Goal: Information Seeking & Learning: Find contact information

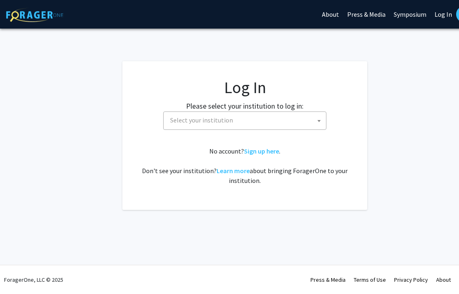
select select
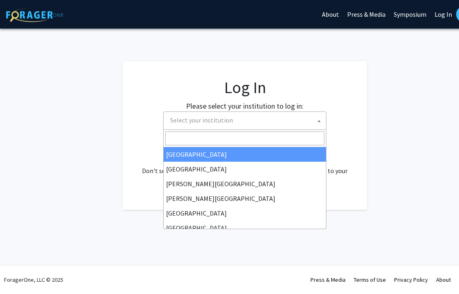
click at [185, 126] on span "Select your institution" at bounding box center [246, 120] width 159 height 17
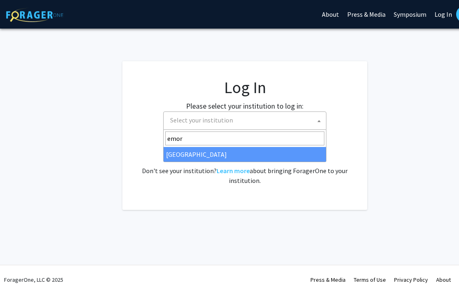
type input "emory"
select select "12"
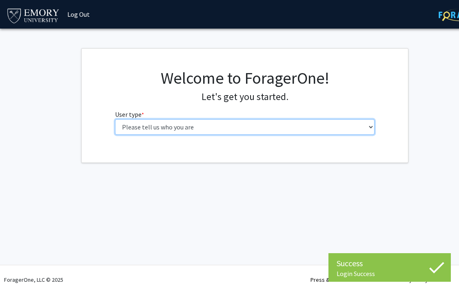
click at [145, 132] on select "Please tell us who you are Undergraduate Student Master's Student Doctoral Cand…" at bounding box center [245, 126] width 260 height 15
select select "1: undergrad"
click at [115, 119] on select "Please tell us who you are Undergraduate Student Master's Student Doctoral Cand…" at bounding box center [245, 126] width 260 height 15
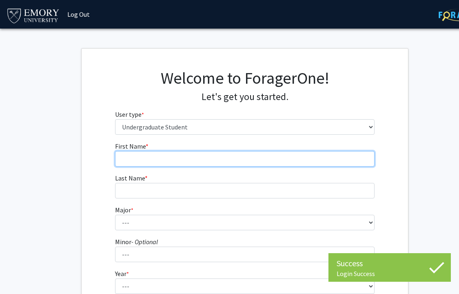
click at [152, 157] on input "First Name * required" at bounding box center [245, 158] width 260 height 15
type input "Sahana"
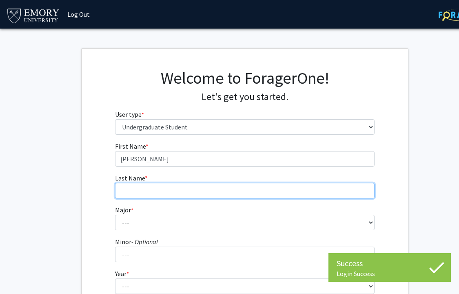
type input "Ashley"
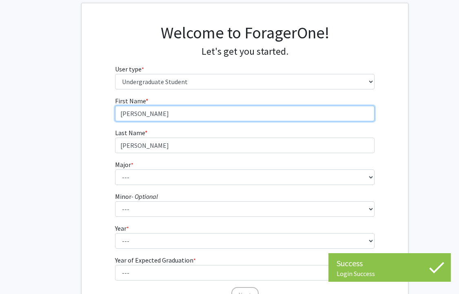
scroll to position [87, 0]
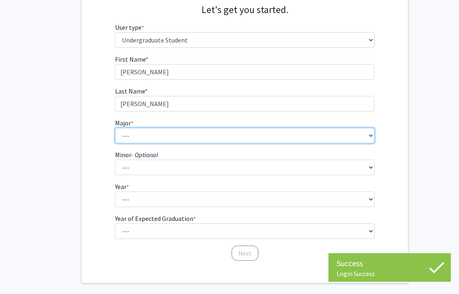
click at [153, 141] on select "--- Accounting African American Studies African Studies American Studies Analyt…" at bounding box center [245, 135] width 260 height 15
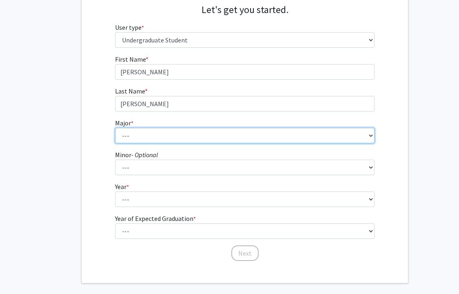
click at [147, 133] on select "--- Accounting African American Studies African Studies American Studies Analyt…" at bounding box center [245, 135] width 260 height 15
select select "63: 1023"
click at [115, 128] on select "--- Accounting African American Studies African Studies American Studies Analyt…" at bounding box center [245, 135] width 260 height 15
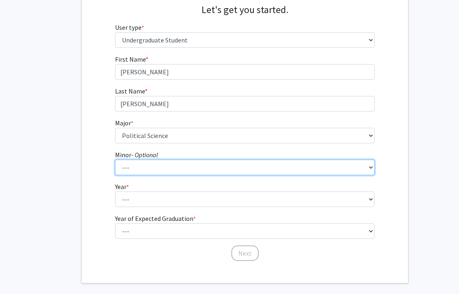
click at [162, 163] on select "--- African American Studies African Studies American Studies Ancient Mediterra…" at bounding box center [245, 166] width 260 height 15
select select "31: 758"
click at [115, 159] on select "--- African American Studies African Studies American Studies Ancient Mediterra…" at bounding box center [245, 166] width 260 height 15
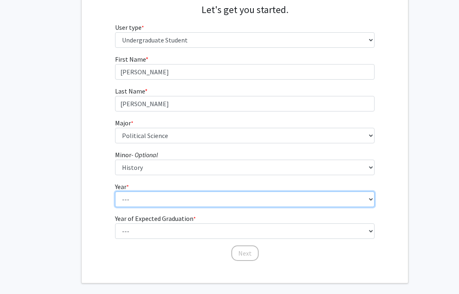
click at [147, 198] on select "--- First-year Sophomore Junior Senior Postbaccalaureate Certificate" at bounding box center [245, 198] width 260 height 15
select select "4: senior"
click at [115, 191] on select "--- First-year Sophomore Junior Senior Postbaccalaureate Certificate" at bounding box center [245, 198] width 260 height 15
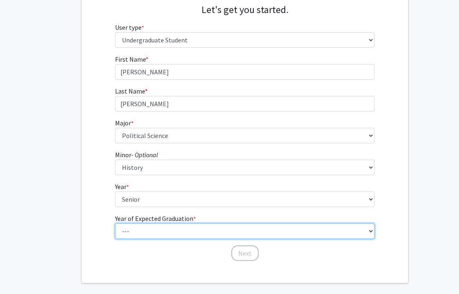
click at [146, 231] on select "--- 2025 2026 2027 2028 2029 2030 2031 2032 2033 2034" at bounding box center [245, 230] width 260 height 15
select select "2: 2026"
click at [115, 223] on select "--- 2025 2026 2027 2028 2029 2030 2031 2032 2033 2034" at bounding box center [245, 230] width 260 height 15
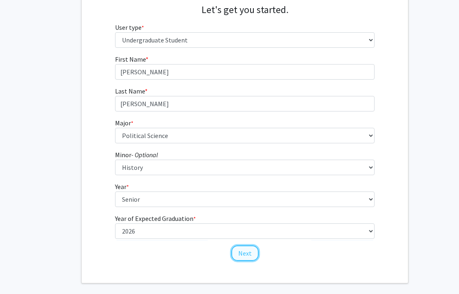
click at [243, 250] on button "Next" at bounding box center [244, 252] width 27 height 15
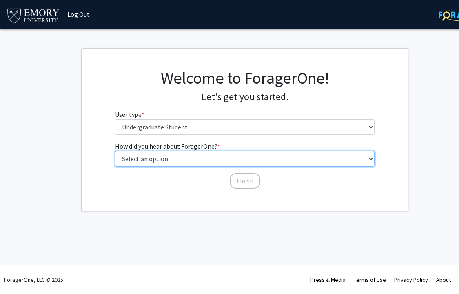
click at [218, 159] on select "Select an option Peer/student recommendation Faculty/staff recommendation Unive…" at bounding box center [245, 158] width 260 height 15
select select "2: faculty_recommendation"
click at [115, 151] on select "Select an option Peer/student recommendation Faculty/staff recommendation Unive…" at bounding box center [245, 158] width 260 height 15
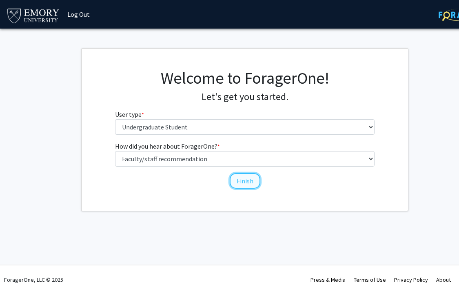
click at [245, 185] on button "Finish" at bounding box center [245, 180] width 31 height 15
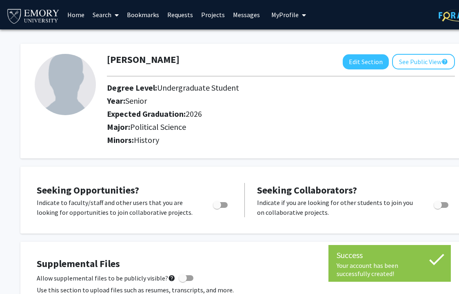
click at [98, 16] on link "Search" at bounding box center [105, 14] width 34 height 29
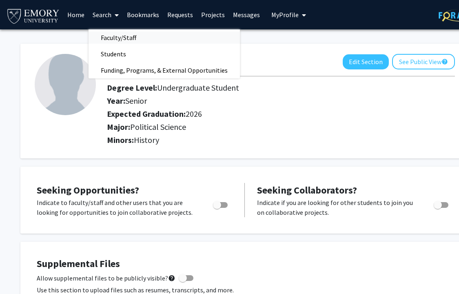
click at [113, 38] on span "Faculty/Staff" at bounding box center [118, 37] width 60 height 16
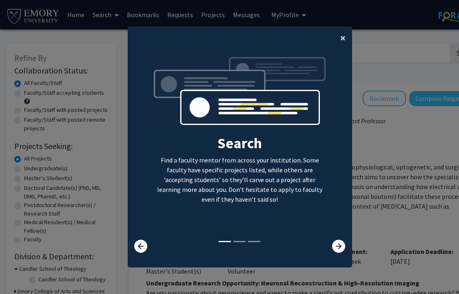
click at [339, 34] on button "×" at bounding box center [343, 38] width 18 height 23
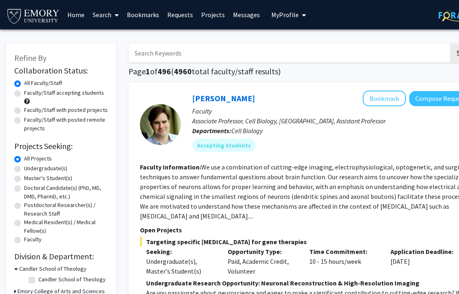
click at [24, 170] on label "Undergraduate(s)" at bounding box center [45, 168] width 43 height 9
click at [24, 169] on input "Undergraduate(s)" at bounding box center [26, 166] width 5 height 5
radio input "true"
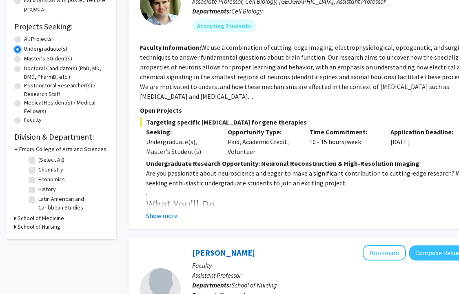
scroll to position [127, 0]
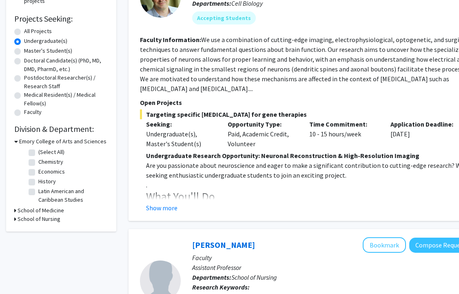
click at [38, 182] on label "History" at bounding box center [47, 181] width 18 height 9
click at [38, 182] on input "History" at bounding box center [40, 179] width 5 height 5
checkbox input "true"
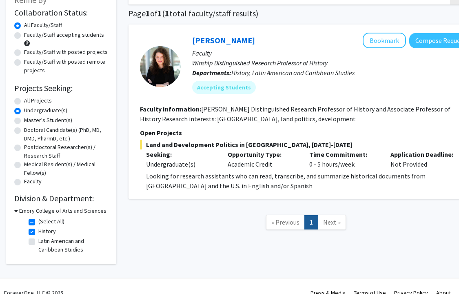
scroll to position [57, 0]
click at [38, 234] on label "History" at bounding box center [47, 231] width 18 height 9
click at [38, 232] on input "History" at bounding box center [40, 229] width 5 height 5
checkbox input "false"
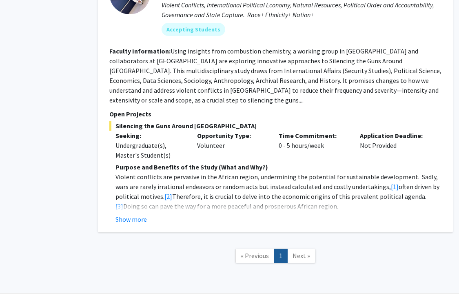
scroll to position [1304, 31]
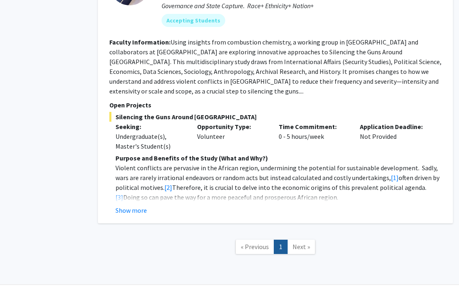
click at [130, 199] on div "Melvin Ayogu Bookmark Compose Request Faculty Teaching Professor Departments: E…" at bounding box center [275, 75] width 355 height 295
click at [130, 205] on button "Show more" at bounding box center [130, 210] width 31 height 10
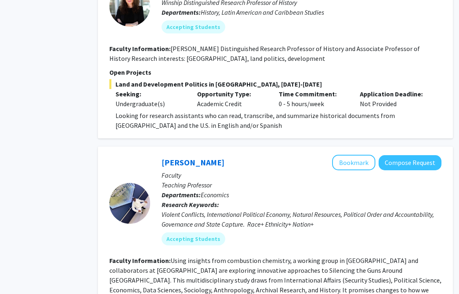
scroll to position [1087, 31]
click at [191, 157] on link "Melvin Ayogu" at bounding box center [192, 162] width 63 height 10
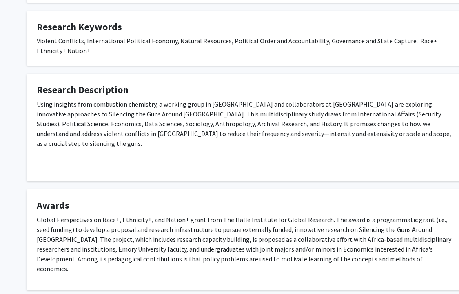
scroll to position [450, 0]
